Goal: Task Accomplishment & Management: Manage account settings

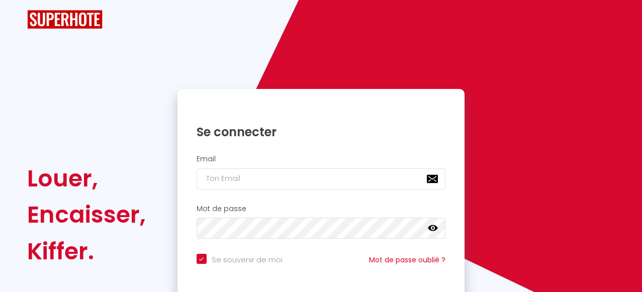
checkbox input "true"
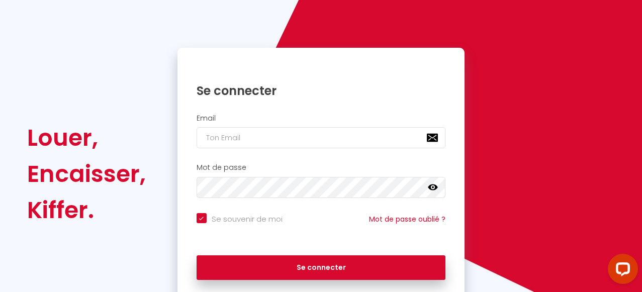
scroll to position [99, 0]
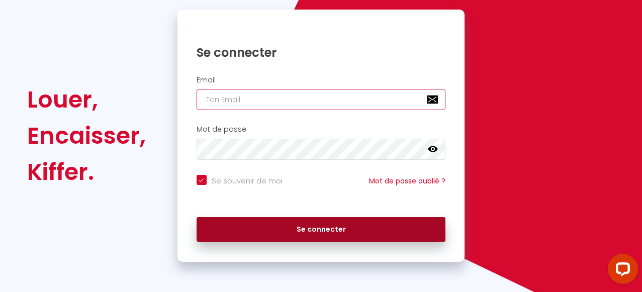
type input "[PERSON_NAME][EMAIL_ADDRESS][DOMAIN_NAME]"
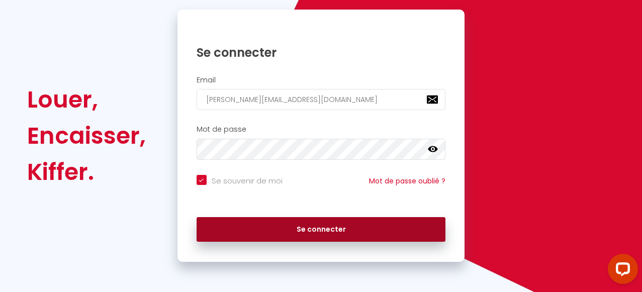
click at [334, 231] on button "Se connecter" at bounding box center [322, 229] width 250 height 25
checkbox input "true"
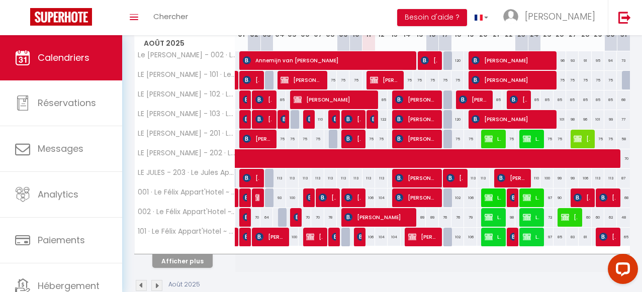
scroll to position [164, 0]
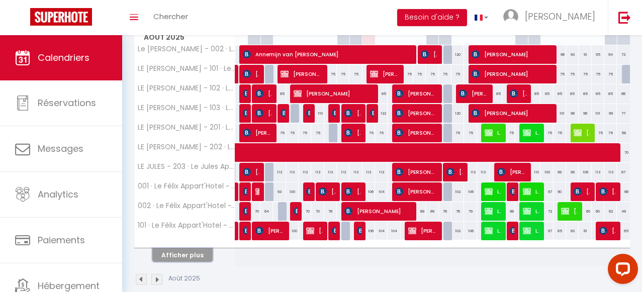
click at [192, 257] on button "Afficher plus" at bounding box center [182, 255] width 60 height 14
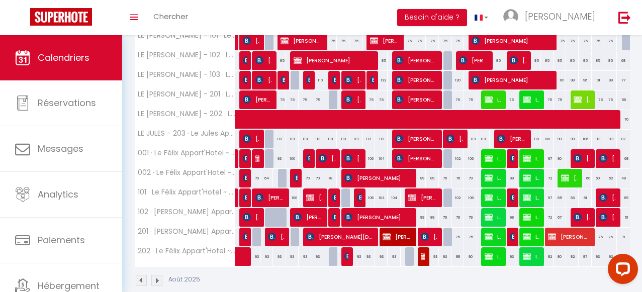
scroll to position [195, 0]
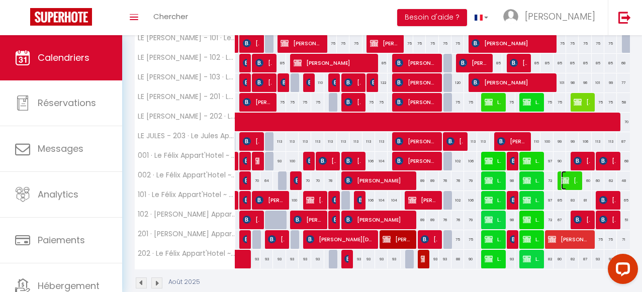
click at [572, 181] on span "[PERSON_NAME]" at bounding box center [569, 180] width 17 height 19
select select "KO"
select select "0"
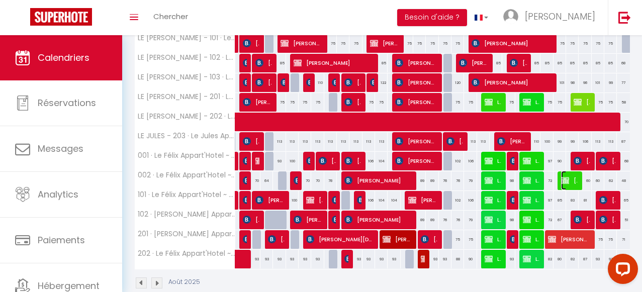
select select "1"
select select
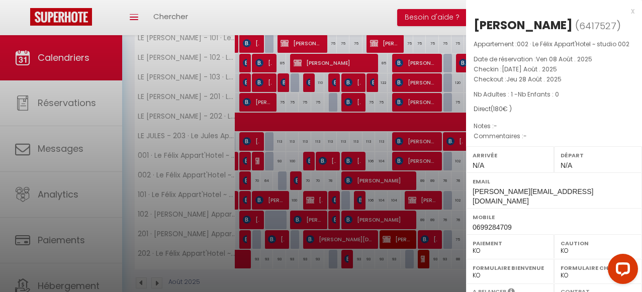
click at [633, 11] on div "x" at bounding box center [550, 11] width 169 height 12
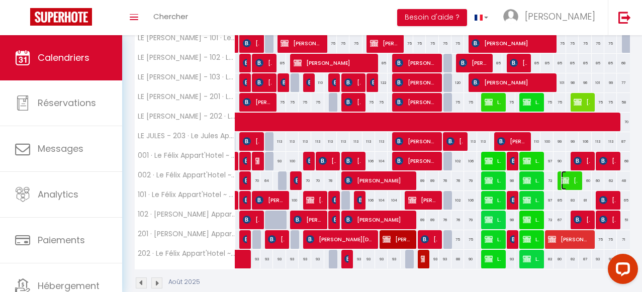
click at [572, 181] on span "[PERSON_NAME]" at bounding box center [569, 180] width 17 height 19
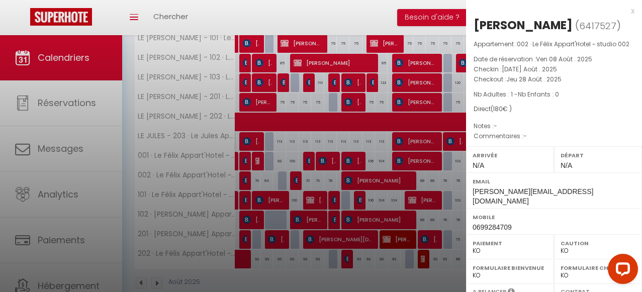
scroll to position [0, 0]
click at [633, 12] on div "x" at bounding box center [550, 11] width 169 height 12
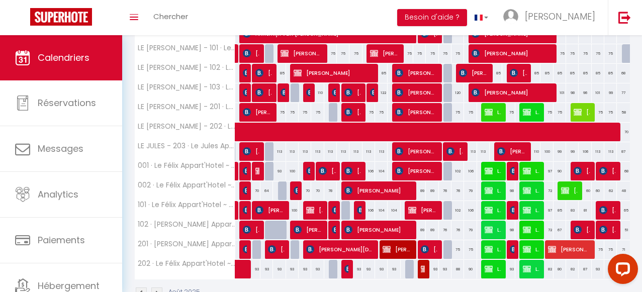
scroll to position [187, 0]
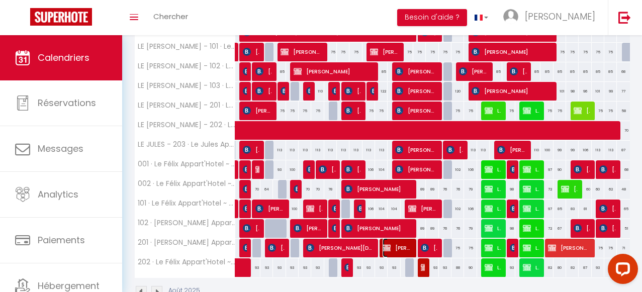
click at [402, 247] on span "[PERSON_NAME][DATE]" at bounding box center [397, 247] width 29 height 19
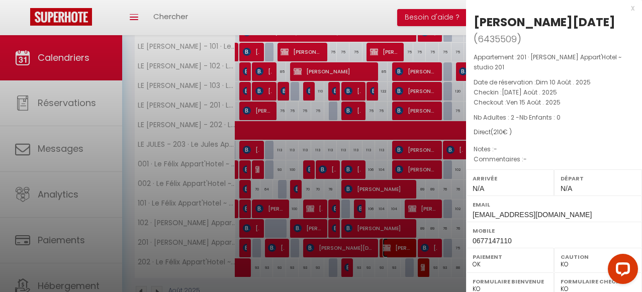
scroll to position [0, 0]
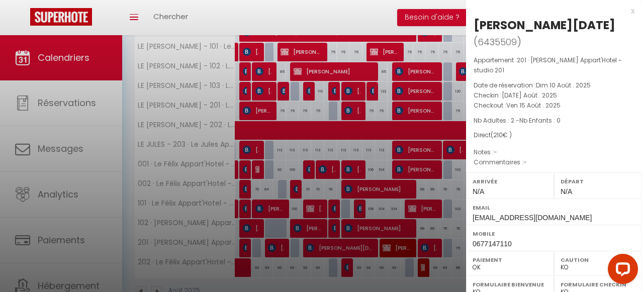
click at [633, 12] on div "x" at bounding box center [550, 11] width 169 height 12
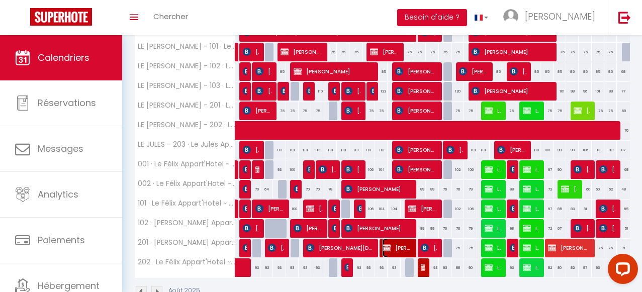
click at [400, 253] on span "[PERSON_NAME][DATE]" at bounding box center [397, 247] width 29 height 19
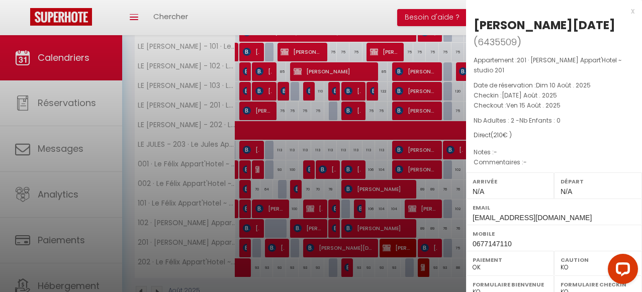
click at [632, 10] on div "x" at bounding box center [550, 11] width 169 height 12
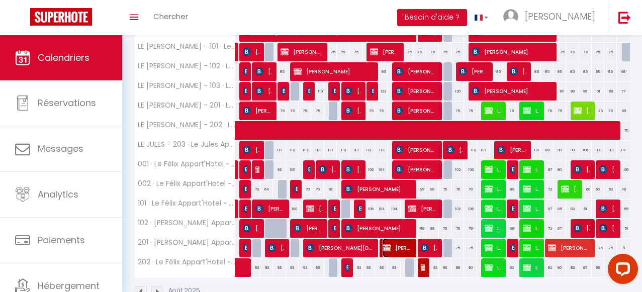
click at [400, 250] on span "[PERSON_NAME][DATE]" at bounding box center [397, 247] width 29 height 19
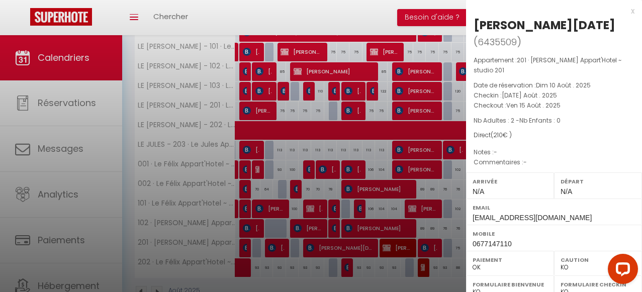
click at [635, 9] on div "x [PERSON_NAME][DATE] ( 6435509 ) Appartement : 201 · [PERSON_NAME] ~ studio 20…" at bounding box center [554, 247] width 176 height 495
click at [632, 10] on div "x" at bounding box center [550, 11] width 169 height 12
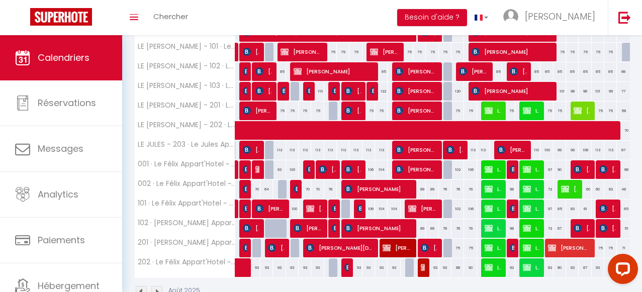
click at [425, 270] on div at bounding box center [424, 268] width 13 height 19
click at [423, 268] on img at bounding box center [425, 268] width 8 height 8
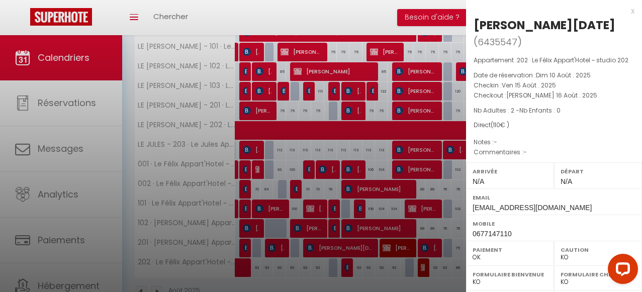
click at [633, 9] on div "x" at bounding box center [550, 11] width 169 height 12
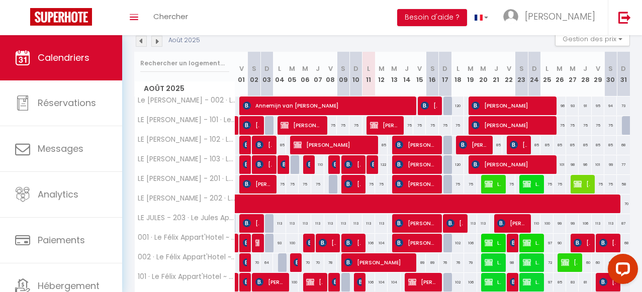
scroll to position [115, 0]
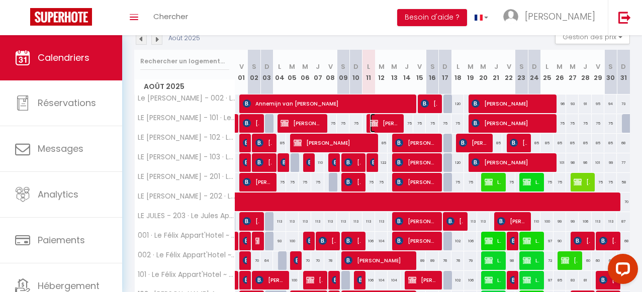
click at [389, 122] on span "[PERSON_NAME]" at bounding box center [384, 123] width 29 height 19
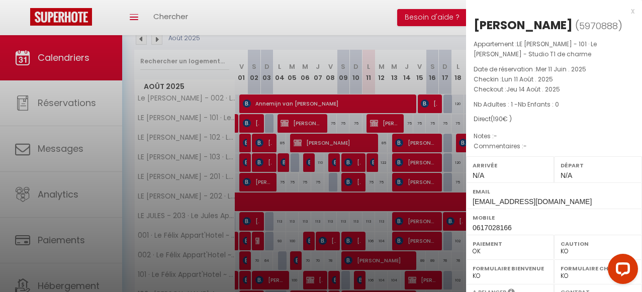
click at [634, 11] on div "x" at bounding box center [550, 11] width 169 height 12
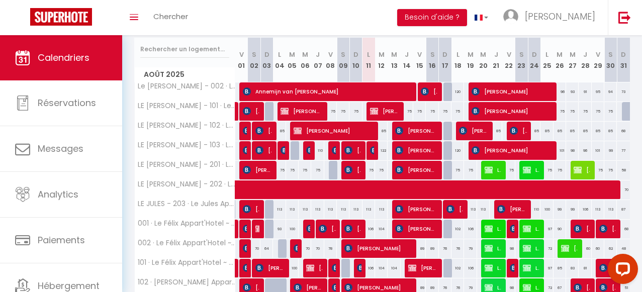
scroll to position [129, 0]
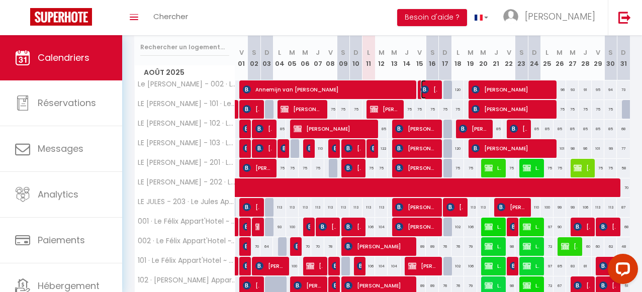
click at [429, 89] on img at bounding box center [425, 90] width 8 height 8
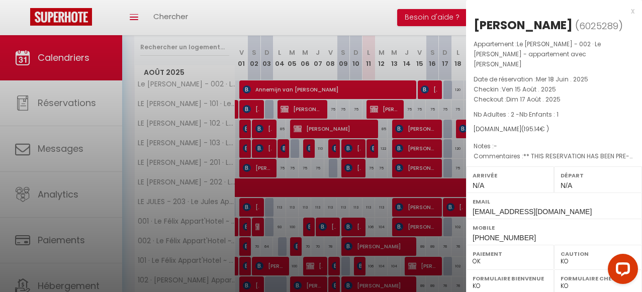
click at [632, 9] on div "x" at bounding box center [550, 11] width 169 height 12
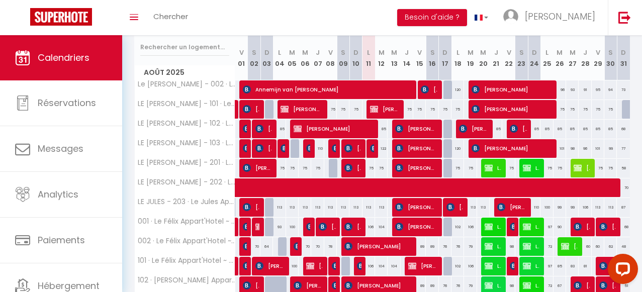
scroll to position [137, 0]
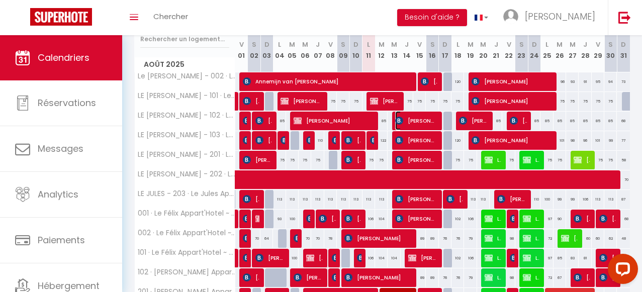
click at [428, 123] on span "[PERSON_NAME]" at bounding box center [416, 120] width 42 height 19
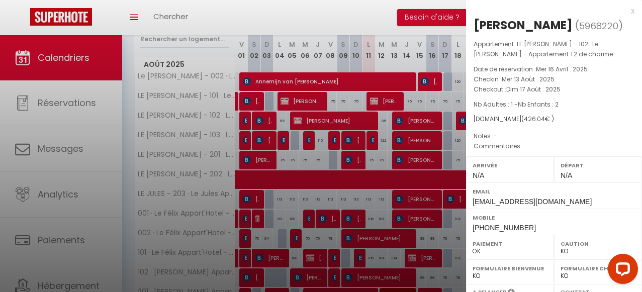
click at [634, 10] on div "x" at bounding box center [550, 11] width 169 height 12
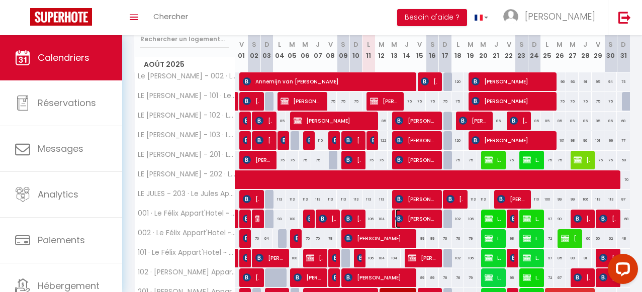
click at [418, 218] on span "[PERSON_NAME]" at bounding box center [416, 218] width 42 height 19
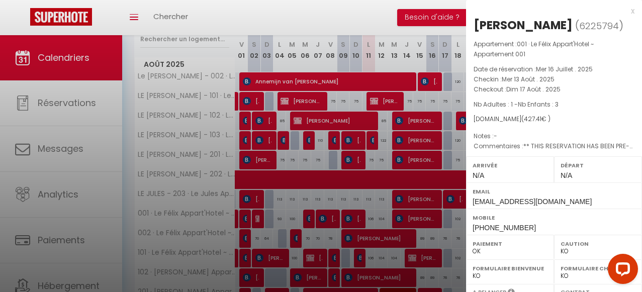
click at [633, 10] on div "x" at bounding box center [550, 11] width 169 height 12
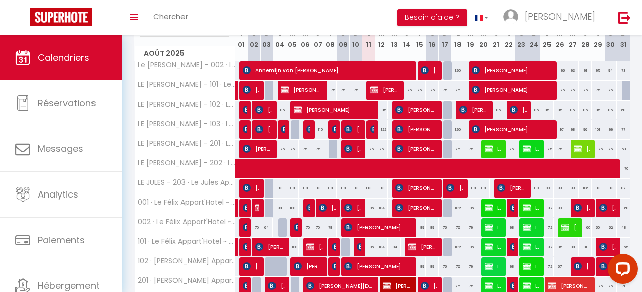
scroll to position [150, 0]
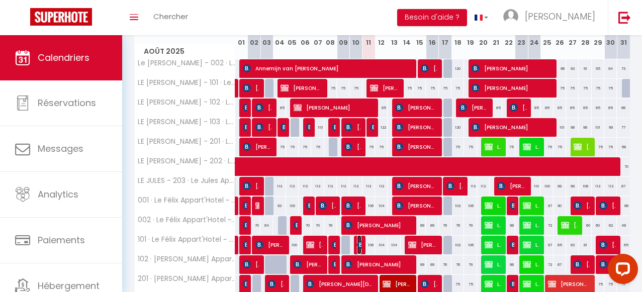
click at [360, 244] on img at bounding box center [361, 245] width 8 height 8
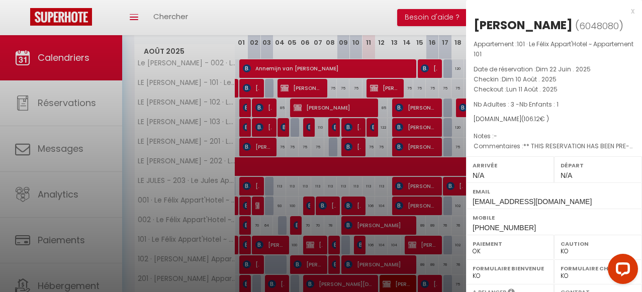
click at [634, 8] on div "x" at bounding box center [550, 11] width 169 height 12
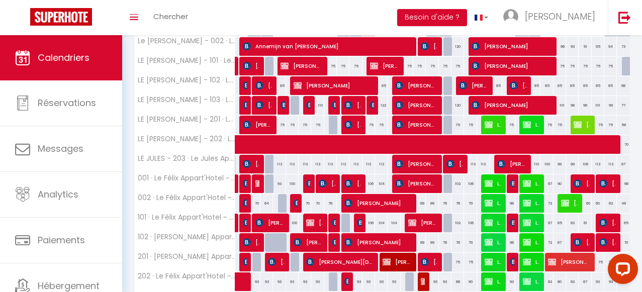
scroll to position [177, 0]
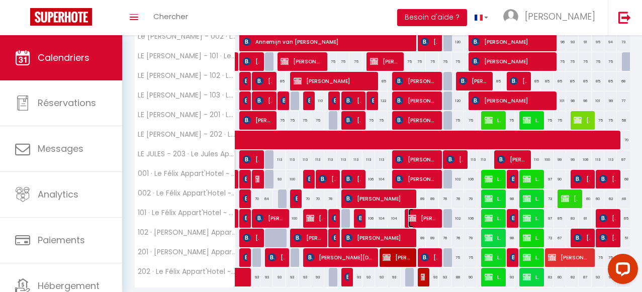
click at [429, 220] on span "[PERSON_NAME]" at bounding box center [422, 218] width 29 height 19
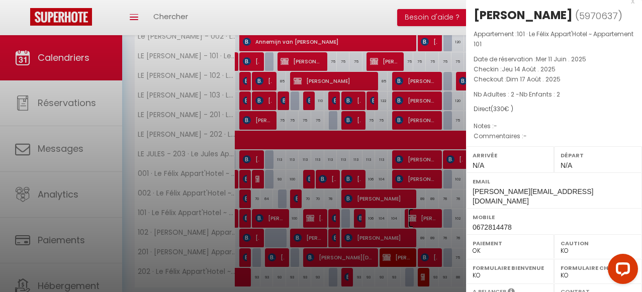
scroll to position [0, 0]
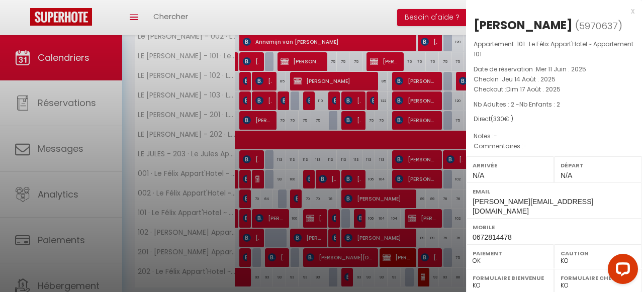
click at [633, 11] on div "x" at bounding box center [550, 11] width 169 height 12
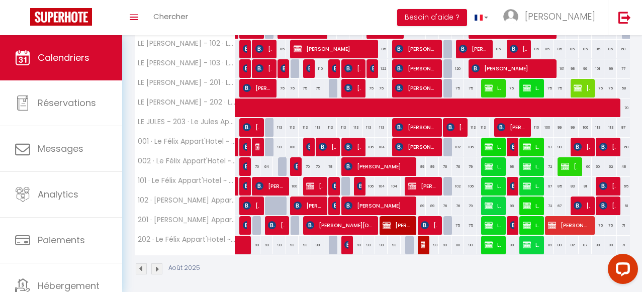
scroll to position [211, 0]
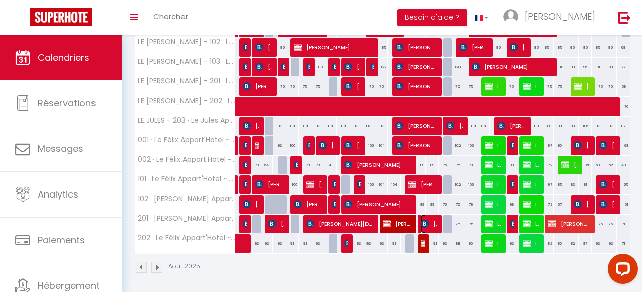
click at [432, 224] on span "[PERSON_NAME]" at bounding box center [429, 223] width 17 height 19
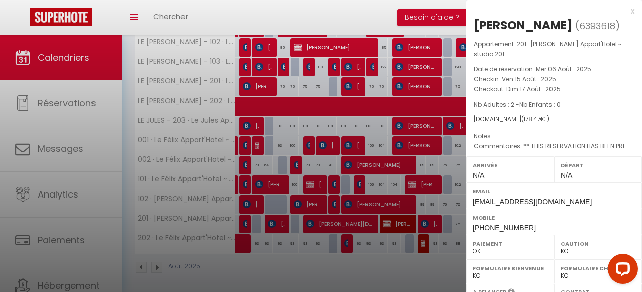
click at [634, 10] on div "x" at bounding box center [550, 11] width 169 height 12
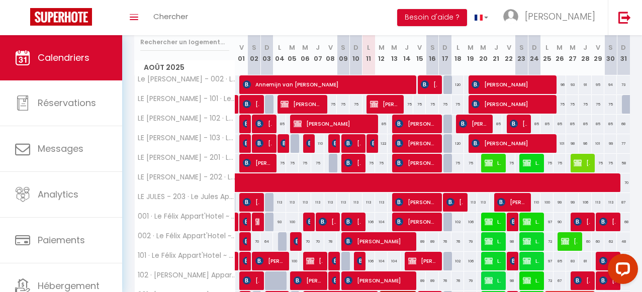
scroll to position [126, 0]
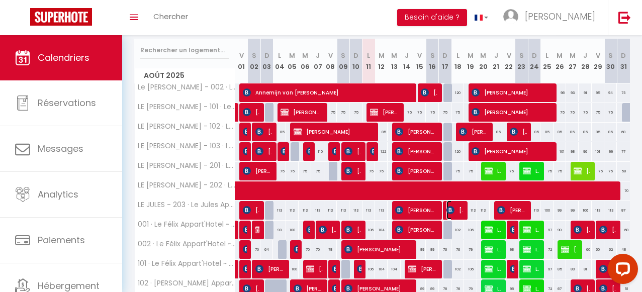
click at [456, 213] on span "[PERSON_NAME]" at bounding box center [455, 210] width 17 height 19
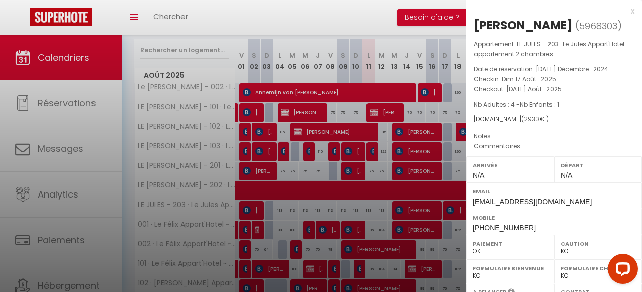
click at [633, 11] on div "x" at bounding box center [550, 11] width 169 height 12
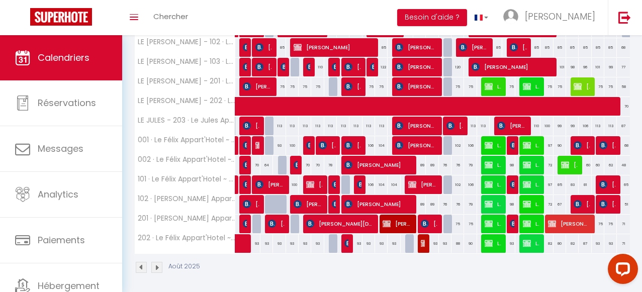
scroll to position [214, 0]
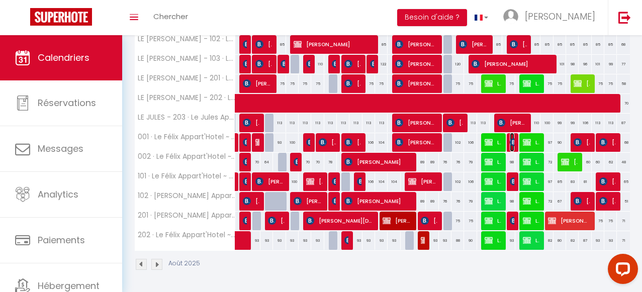
click at [514, 139] on img at bounding box center [514, 142] width 8 height 8
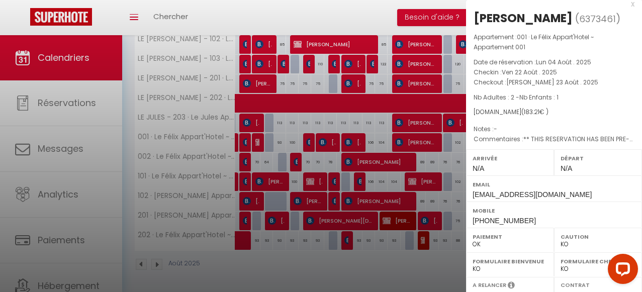
scroll to position [0, 0]
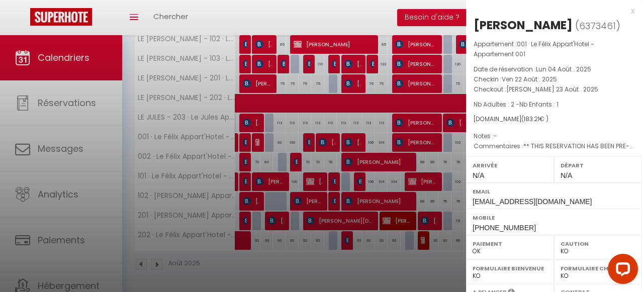
click at [632, 12] on div "x" at bounding box center [550, 11] width 169 height 12
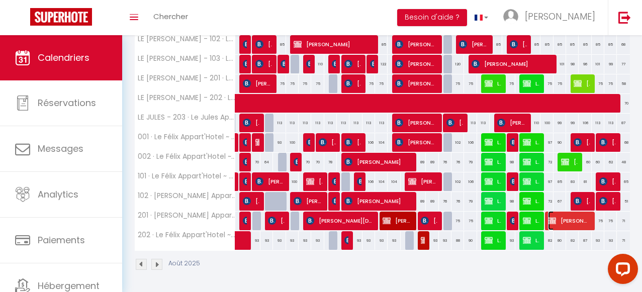
click at [559, 217] on span "[PERSON_NAME]" at bounding box center [569, 220] width 42 height 19
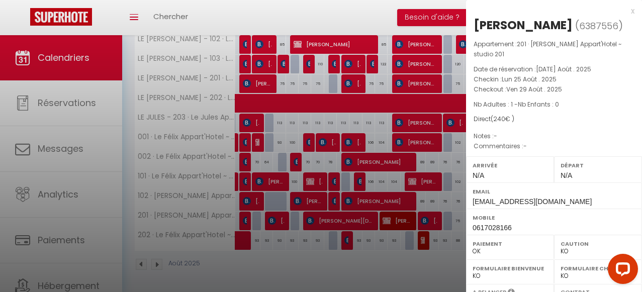
click at [632, 10] on div "x" at bounding box center [550, 11] width 169 height 12
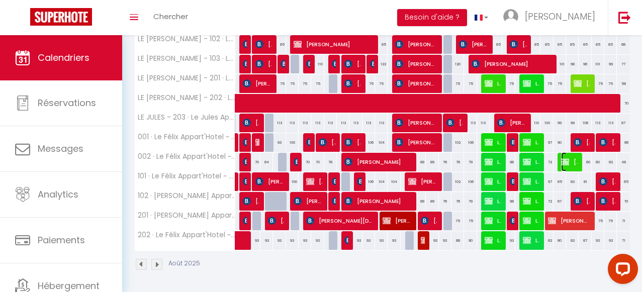
click at [568, 163] on img at bounding box center [565, 162] width 8 height 8
select select "KO"
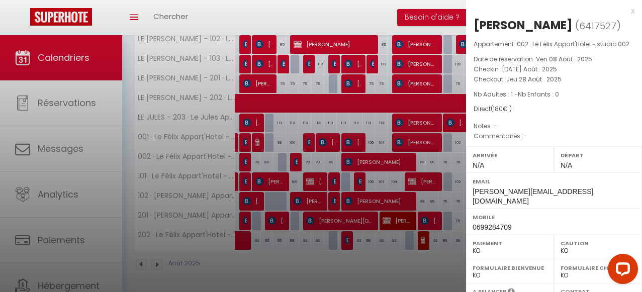
click at [633, 10] on div "x" at bounding box center [550, 11] width 169 height 12
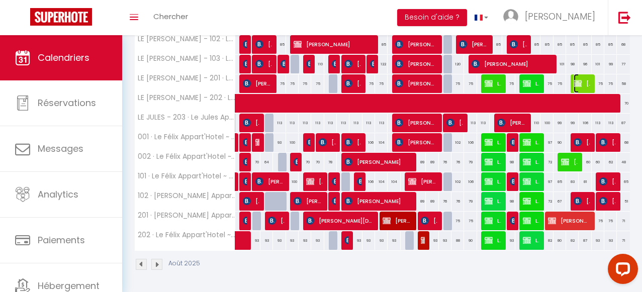
click at [586, 86] on span "[PERSON_NAME]" at bounding box center [582, 83] width 17 height 19
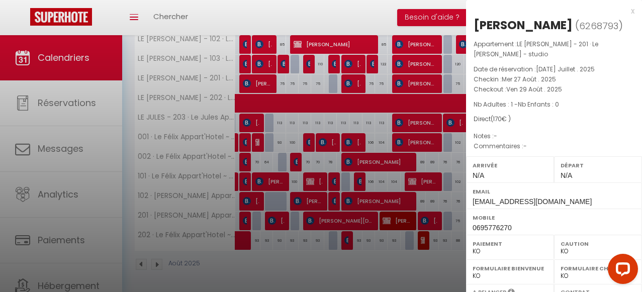
click at [633, 10] on div "x" at bounding box center [550, 11] width 169 height 12
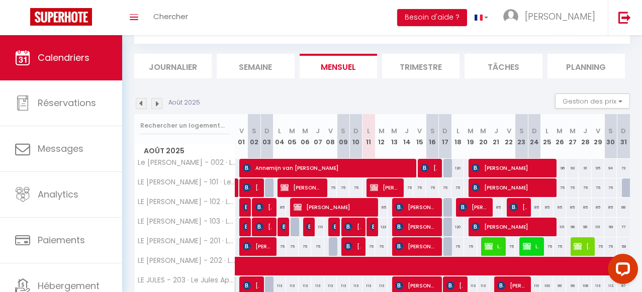
scroll to position [36, 0]
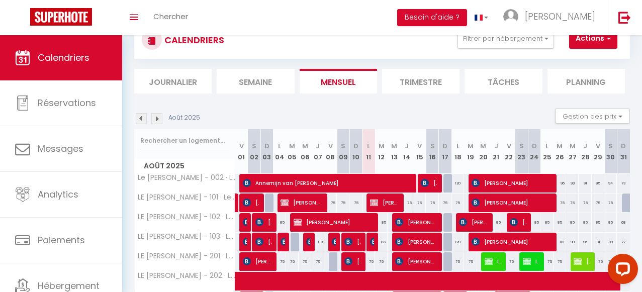
click at [159, 119] on img at bounding box center [156, 118] width 11 height 11
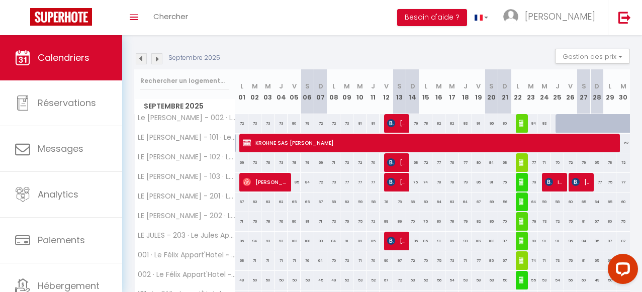
scroll to position [114, 0]
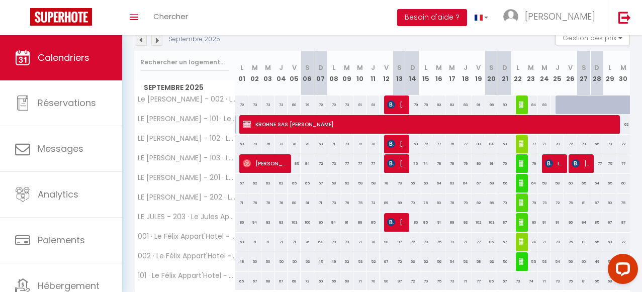
click at [142, 42] on img at bounding box center [141, 40] width 11 height 11
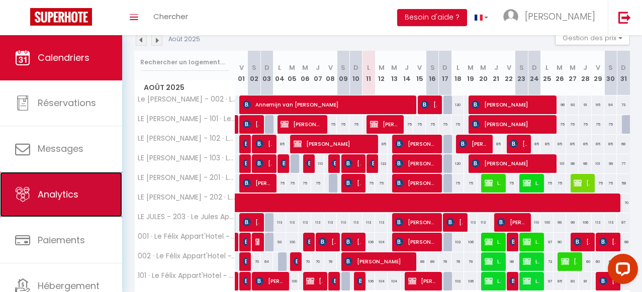
click at [81, 190] on link "Analytics" at bounding box center [61, 194] width 122 height 45
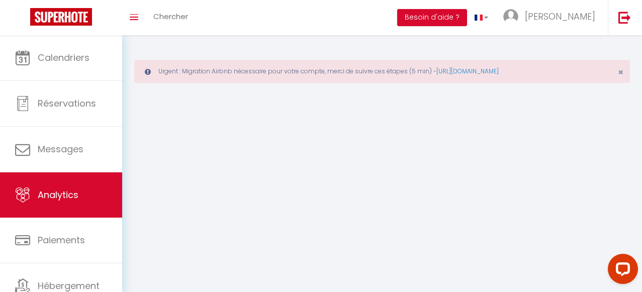
select select "2025"
select select "8"
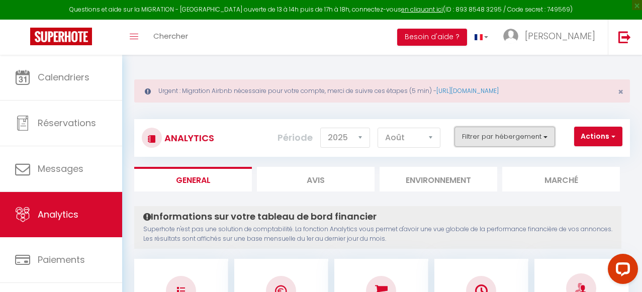
click at [504, 138] on button "Filtrer par hébergement" at bounding box center [505, 137] width 101 height 20
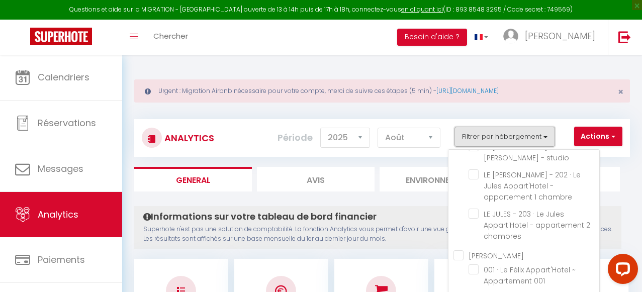
scroll to position [203, 0]
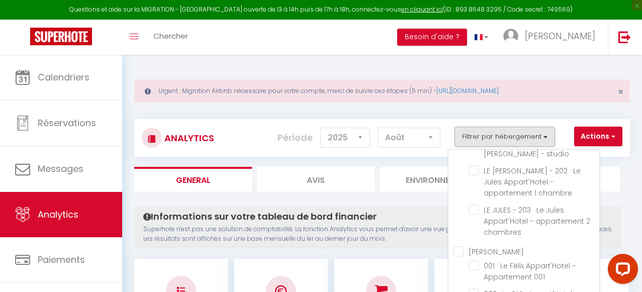
click at [460, 246] on APPART\'HOTEL "[PERSON_NAME]" at bounding box center [527, 251] width 146 height 10
checkbox APPART\'HOTEL "true"
checkbox Terrasse "false"
checkbox charme "false"
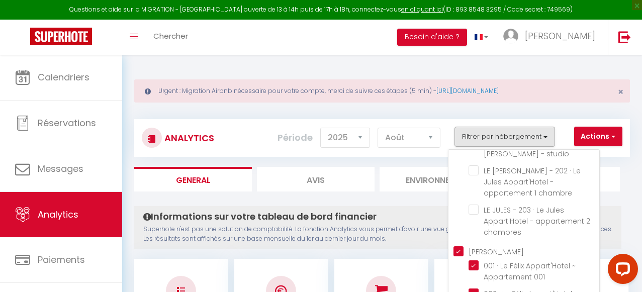
checkbox 103 "false"
checkbox studio "false"
checkbox chambre "false"
checkbox chambres "false"
checkbox 001 "true"
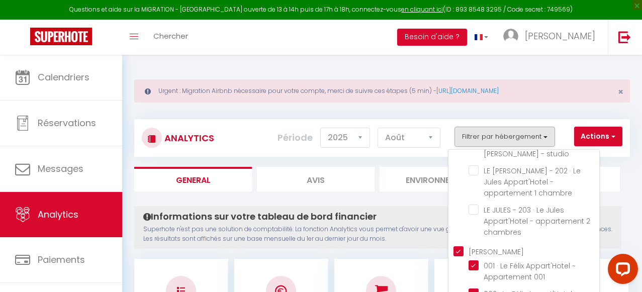
checkbox 002 "true"
checkbox 101 "true"
checkbox 102 "true"
checkbox 201 "true"
checkbox 202 "true"
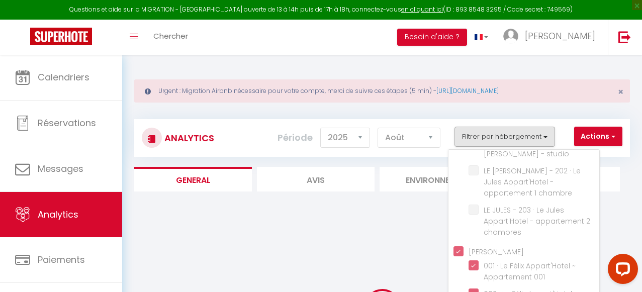
checkbox Terrasse "false"
checkbox charme "false"
checkbox 103 "false"
checkbox studio "false"
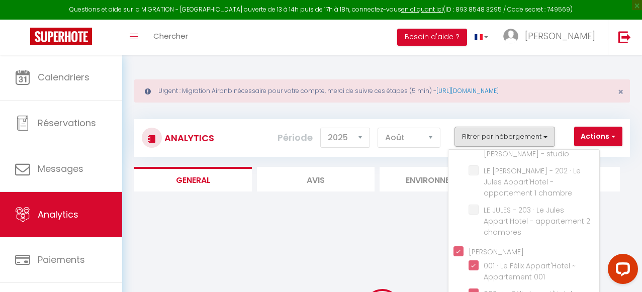
checkbox chambre "false"
checkbox chambres "false"
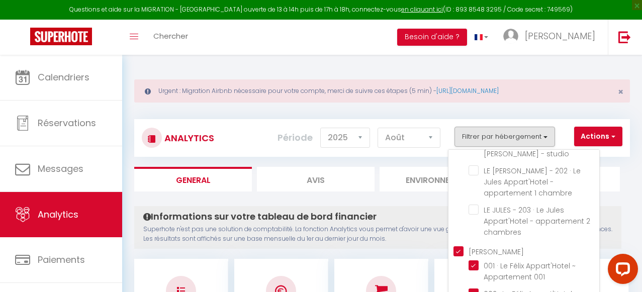
click at [429, 206] on div "Informations sur votre tableau de bord financier Superhote n'est pas une soluti…" at bounding box center [377, 227] width 487 height 43
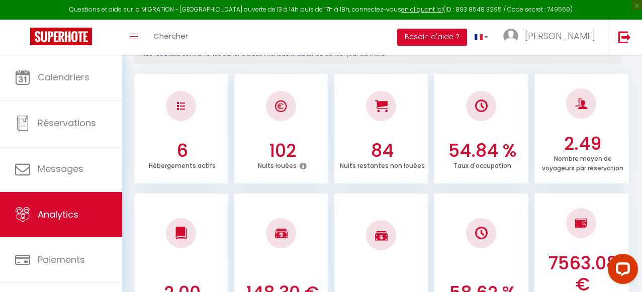
scroll to position [0, 0]
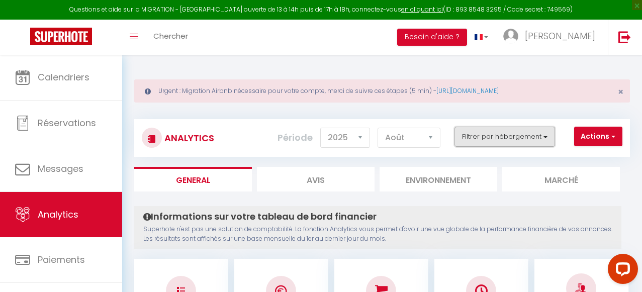
click at [544, 139] on button "Filtrer par hébergement" at bounding box center [505, 137] width 101 height 20
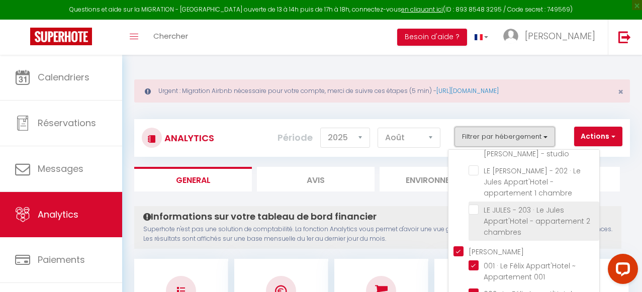
scroll to position [17, 0]
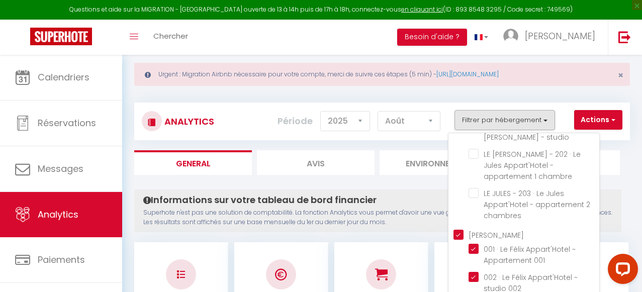
click at [461, 229] on APPART\'HOTEL "[PERSON_NAME]" at bounding box center [527, 234] width 146 height 10
checkbox APPART\'HOTEL "false"
checkbox Terrasse "false"
checkbox charme "false"
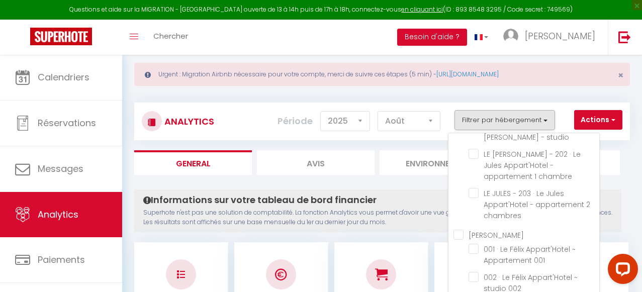
checkbox 103 "false"
checkbox studio "false"
checkbox chambre "false"
checkbox chambres "false"
checkbox 001 "false"
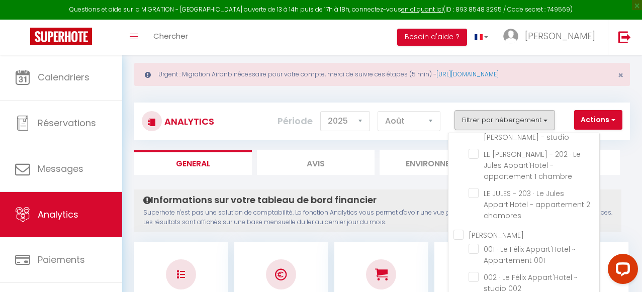
checkbox 002 "false"
checkbox 101 "false"
checkbox 102 "false"
checkbox 201 "false"
checkbox 202 "false"
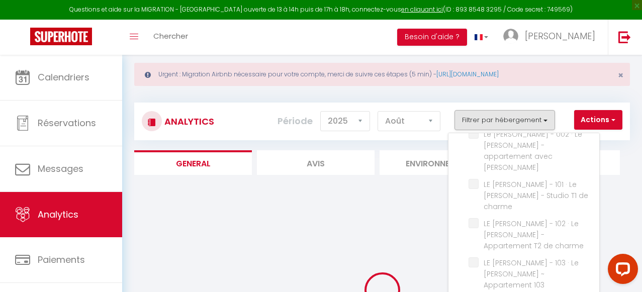
scroll to position [0, 0]
checkbox Terrasse "false"
checkbox charme "false"
checkbox 103 "false"
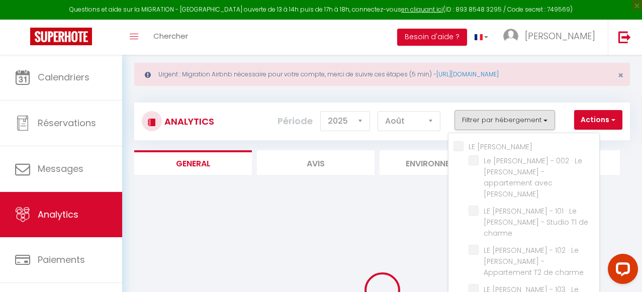
checkbox studio "false"
checkbox chambre "false"
checkbox chambres "false"
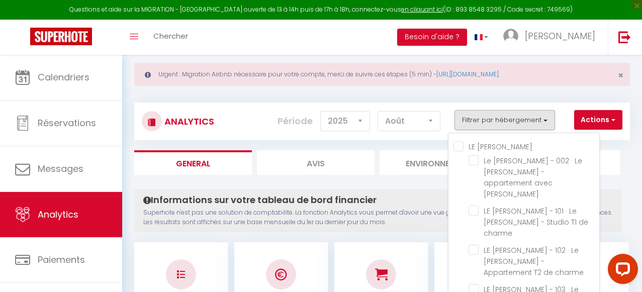
click at [460, 146] on APPART\'HOTEL "LE [PERSON_NAME]" at bounding box center [527, 146] width 146 height 10
checkbox APPART\'HOTEL "true"
checkbox Terrasse "true"
checkbox charme "true"
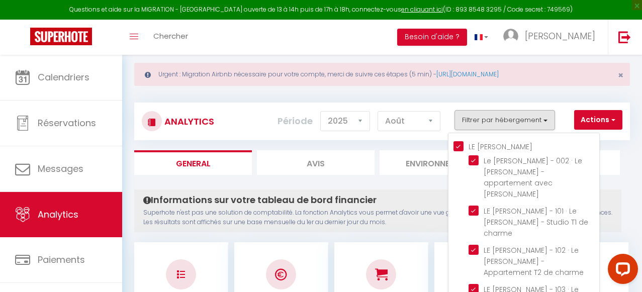
checkbox 103 "true"
checkbox studio "true"
checkbox chambre "true"
checkbox chambres "true"
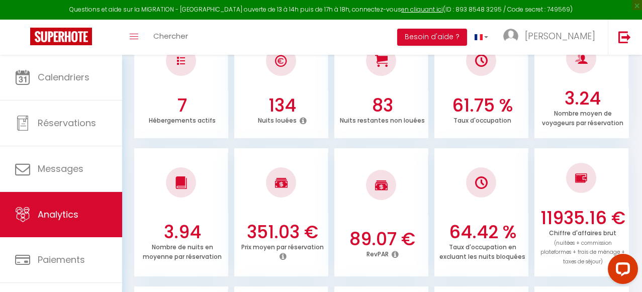
scroll to position [231, 0]
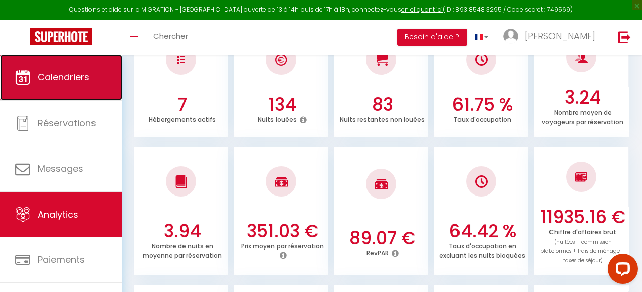
click at [67, 86] on link "Calendriers" at bounding box center [61, 77] width 122 height 45
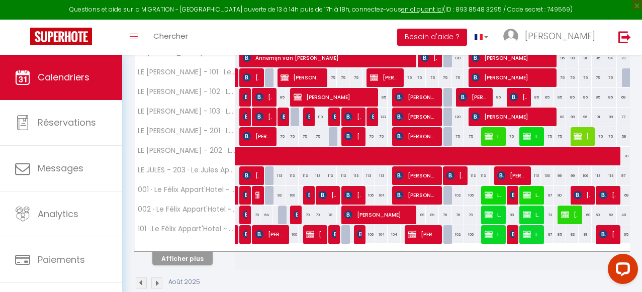
scroll to position [229, 0]
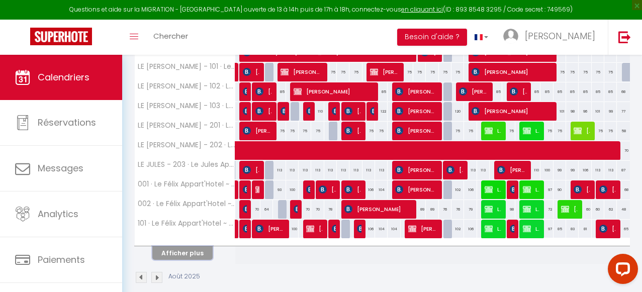
click at [187, 252] on button "Afficher plus" at bounding box center [182, 253] width 60 height 14
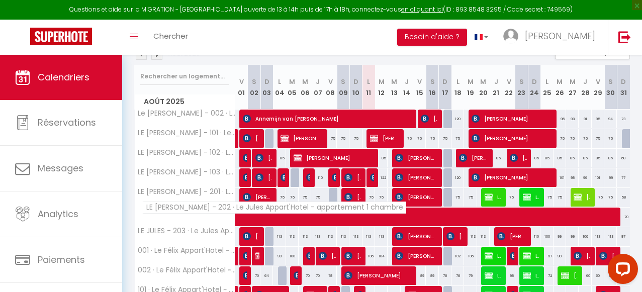
scroll to position [154, 0]
